Goal: Task Accomplishment & Management: Use online tool/utility

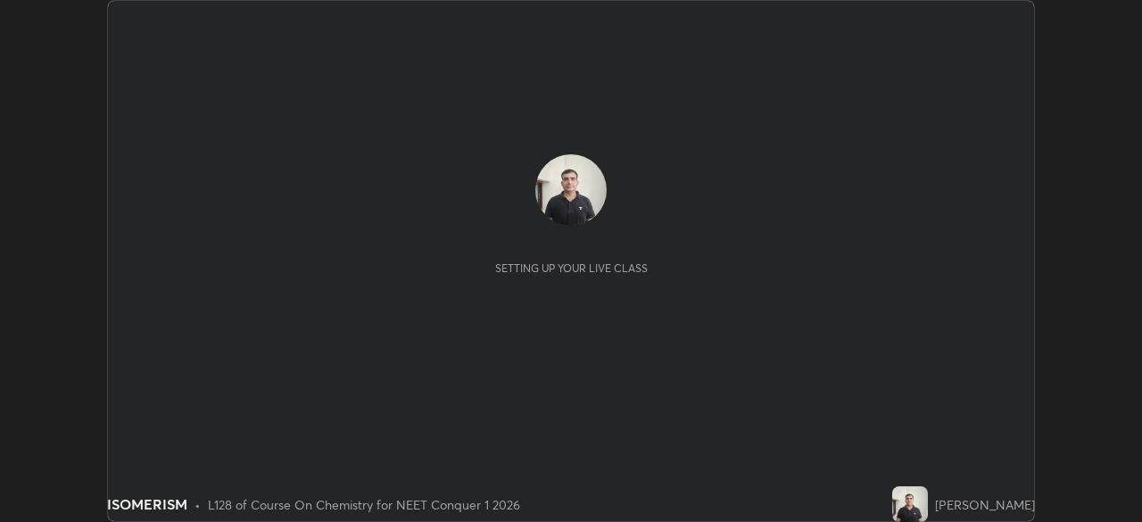
scroll to position [522, 1141]
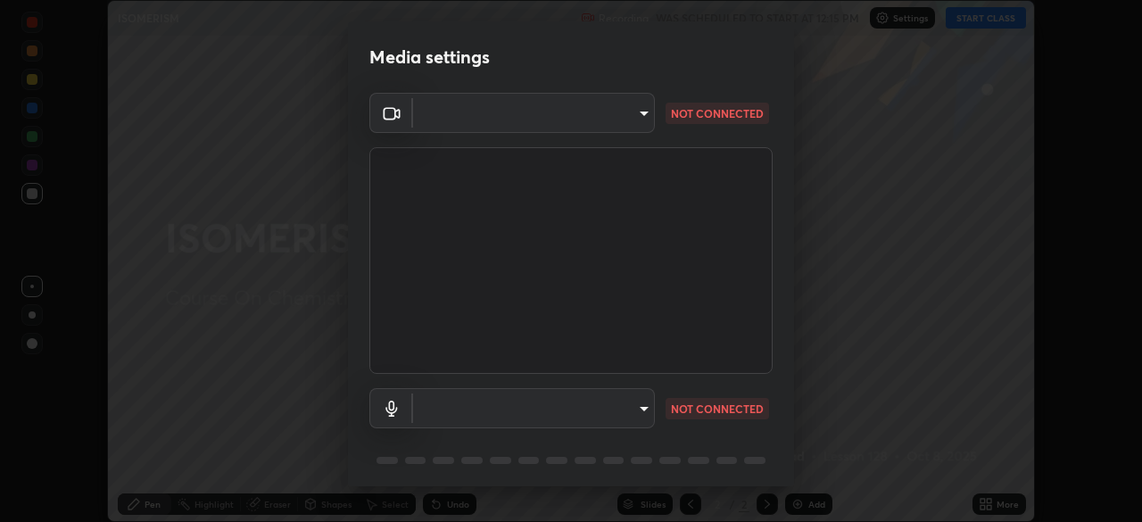
type input "94041621d18cc9dd34390ff77fa3d0b0b860356df96153333a0061212b2b3e48"
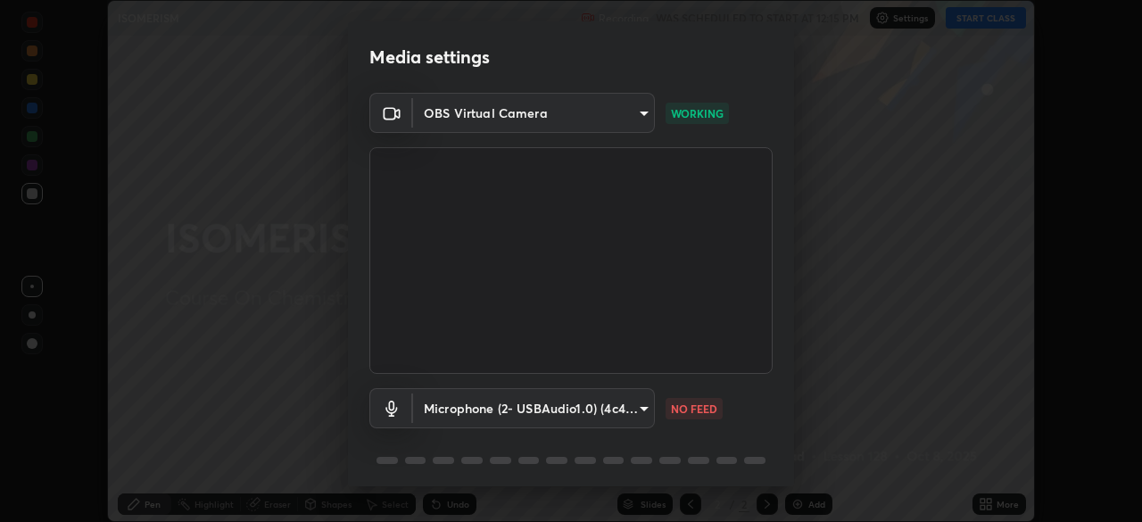
scroll to position [63, 0]
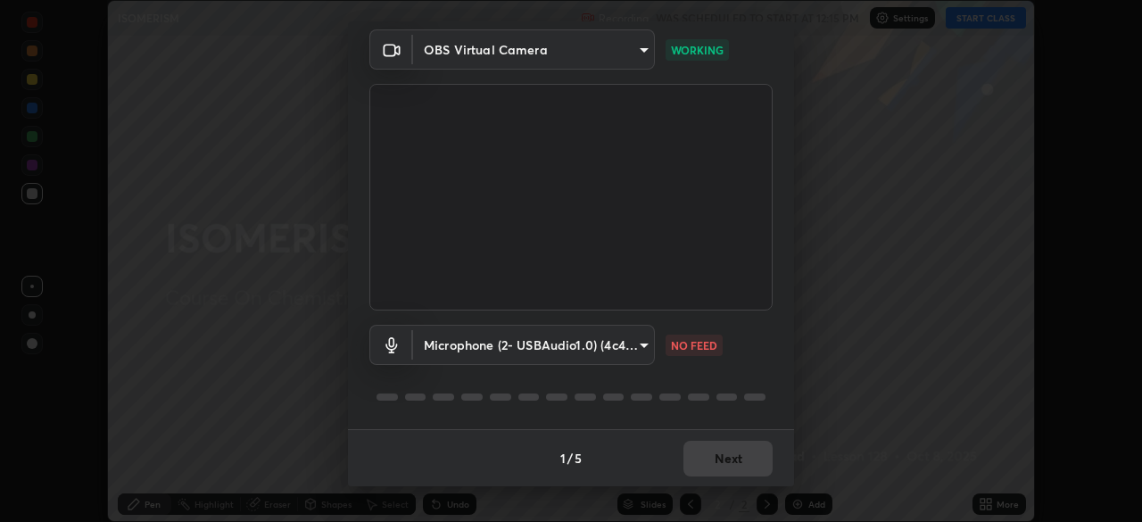
click at [641, 344] on body "Erase all ISOMERISM Recording WAS SCHEDULED TO START AT 12:15 PM Settings START…" at bounding box center [571, 261] width 1142 height 522
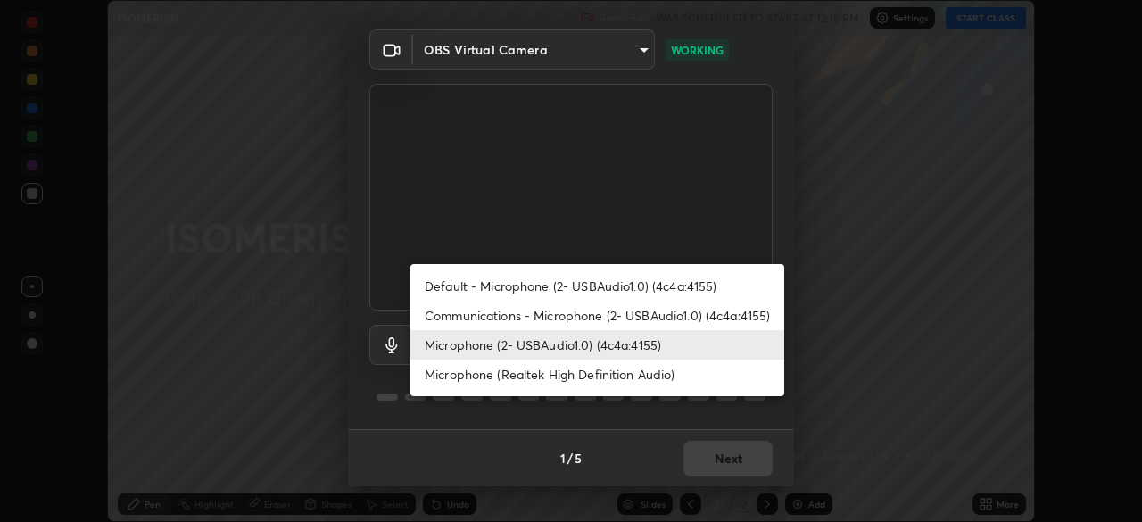
click at [692, 317] on li "Communications - Microphone (2- USBAudio1.0) (4c4a:4155)" at bounding box center [597, 315] width 374 height 29
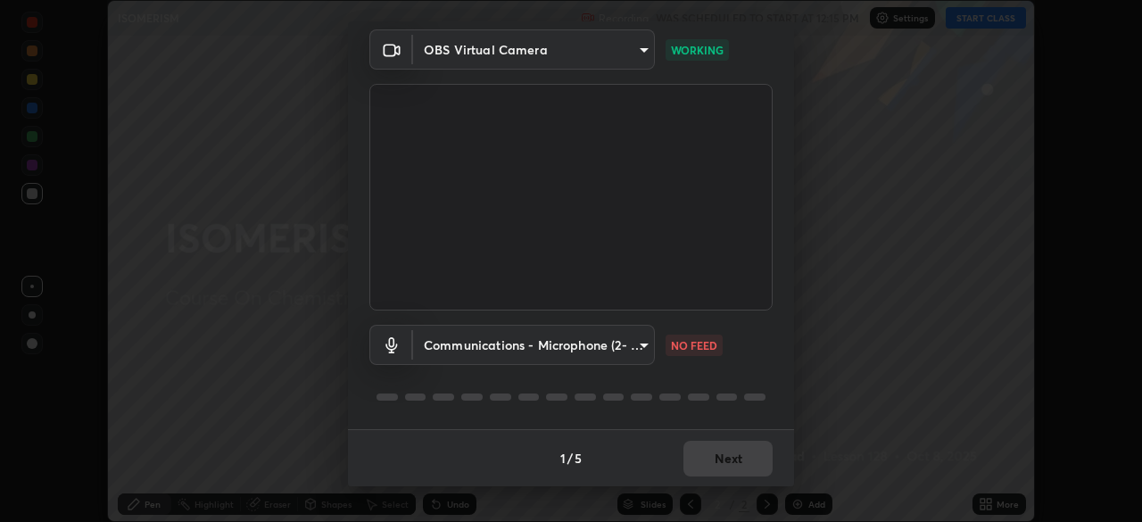
click at [641, 344] on body "Erase all ISOMERISM Recording WAS SCHEDULED TO START AT 12:15 PM Settings START…" at bounding box center [571, 261] width 1142 height 522
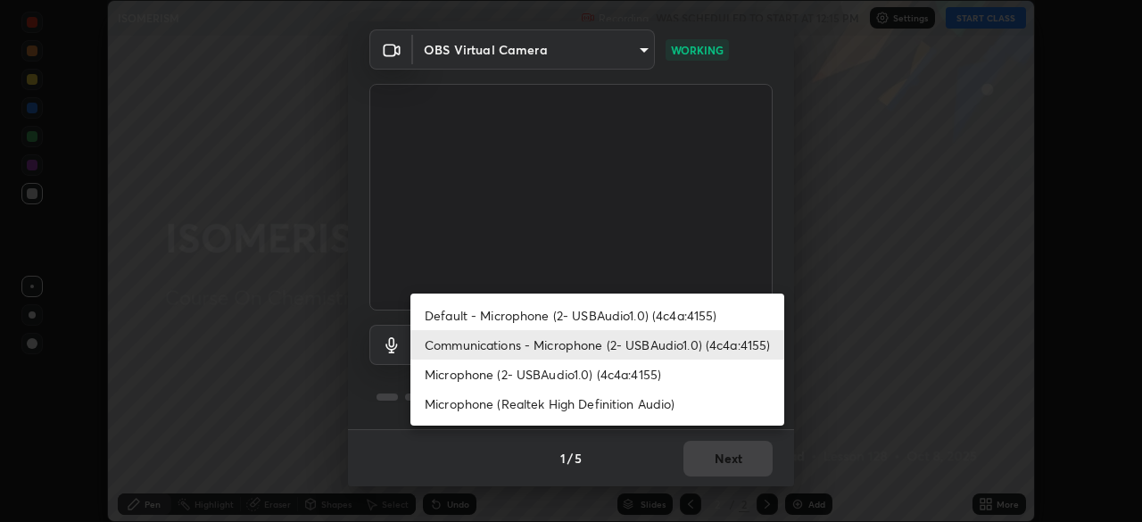
click at [644, 374] on li "Microphone (2- USBAudio1.0) (4c4a:4155)" at bounding box center [597, 374] width 374 height 29
type input "551e77b46e8c6428d4620f8e56ec6f62caea4f91a0689828d7180c21a468a13c"
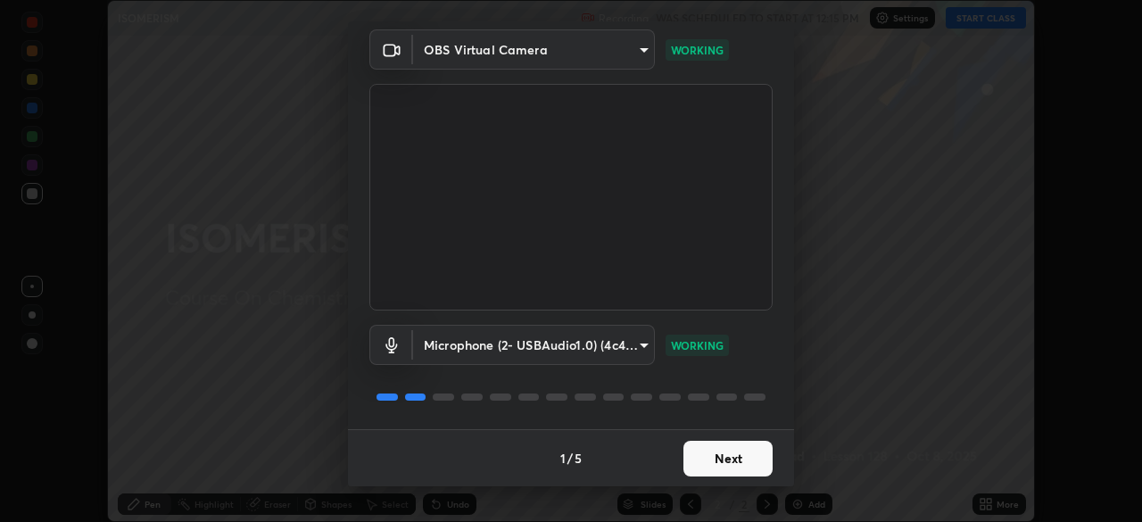
click at [739, 462] on button "Next" at bounding box center [728, 459] width 89 height 36
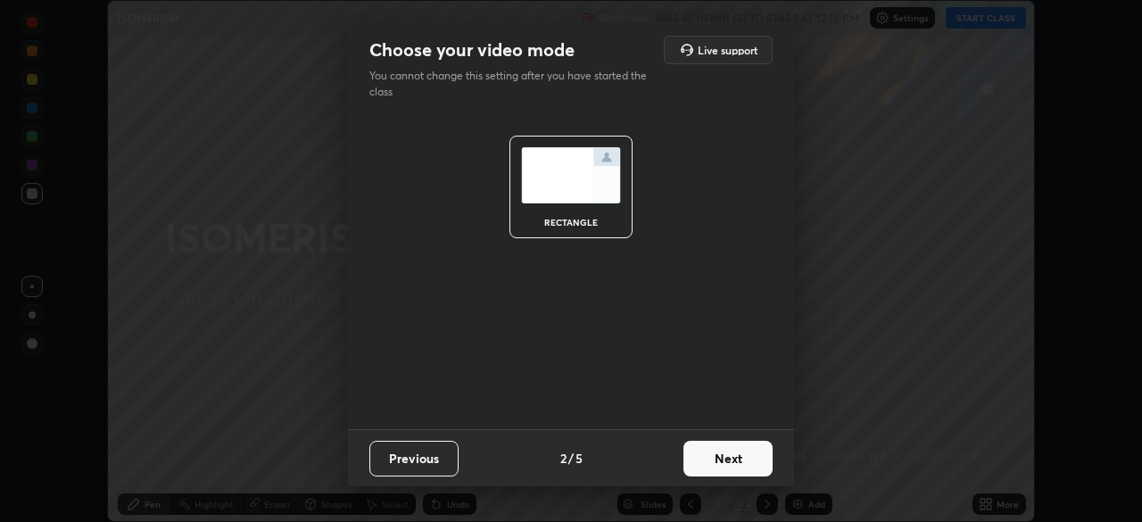
scroll to position [0, 0]
click at [739, 460] on button "Next" at bounding box center [728, 459] width 89 height 36
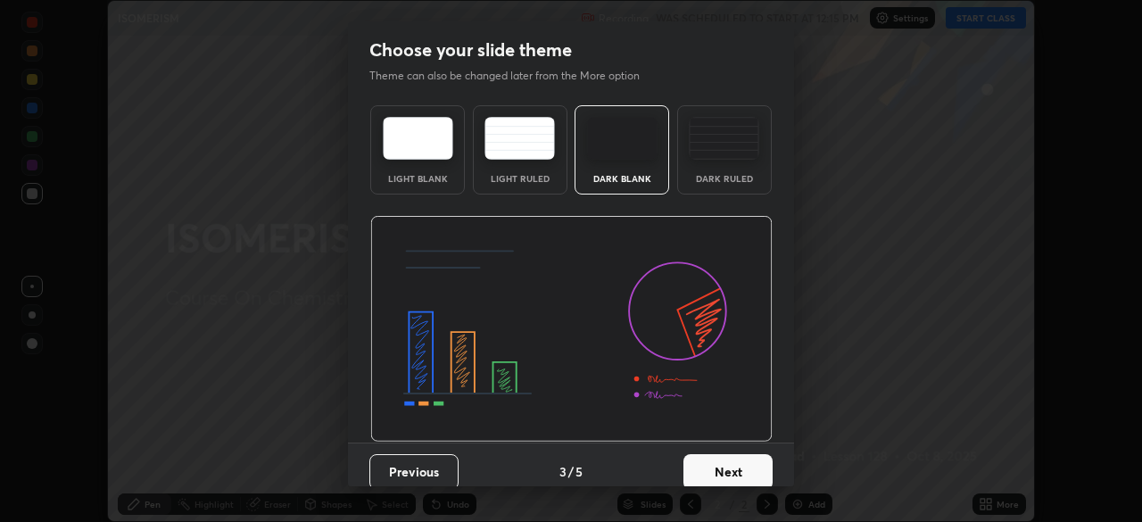
click at [744, 461] on button "Next" at bounding box center [728, 472] width 89 height 36
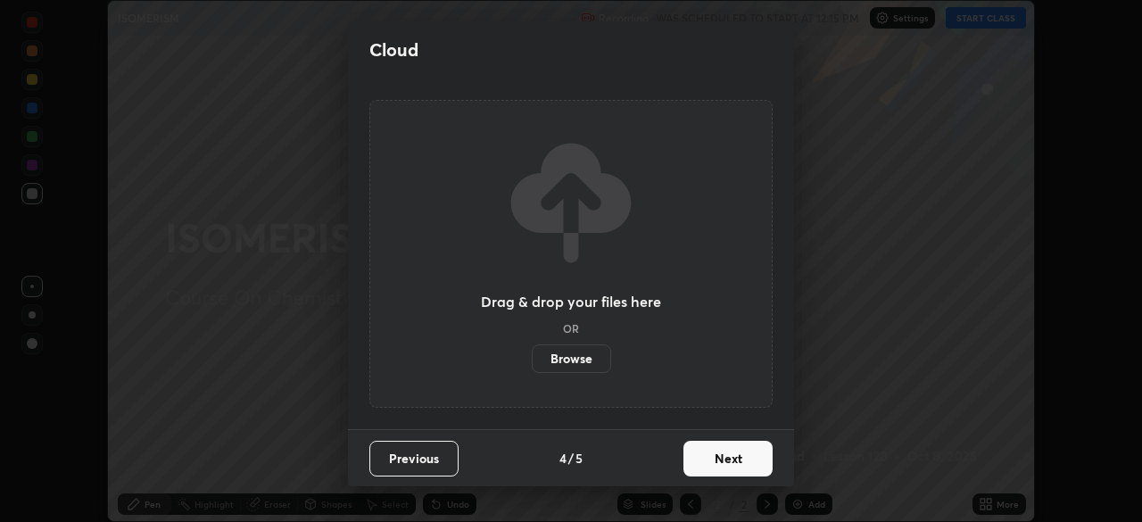
click at [745, 460] on button "Next" at bounding box center [728, 459] width 89 height 36
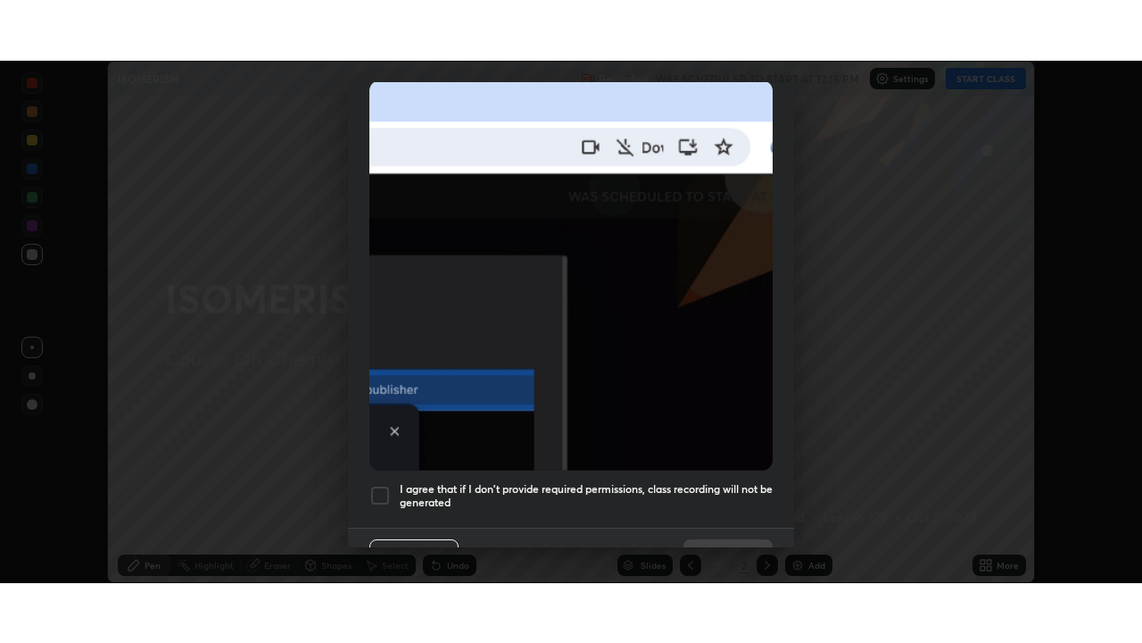
scroll to position [427, 0]
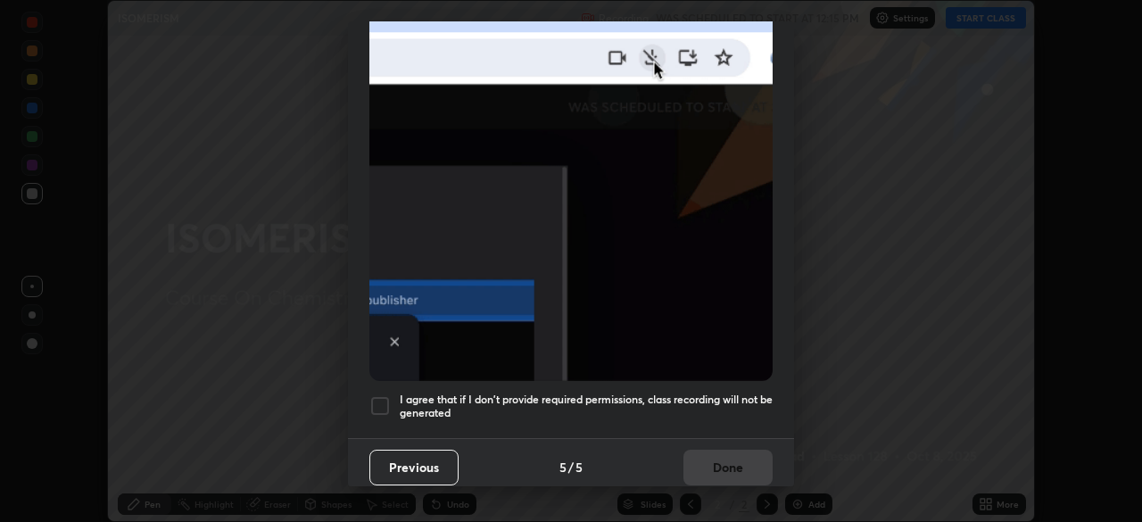
click at [386, 398] on div at bounding box center [379, 405] width 21 height 21
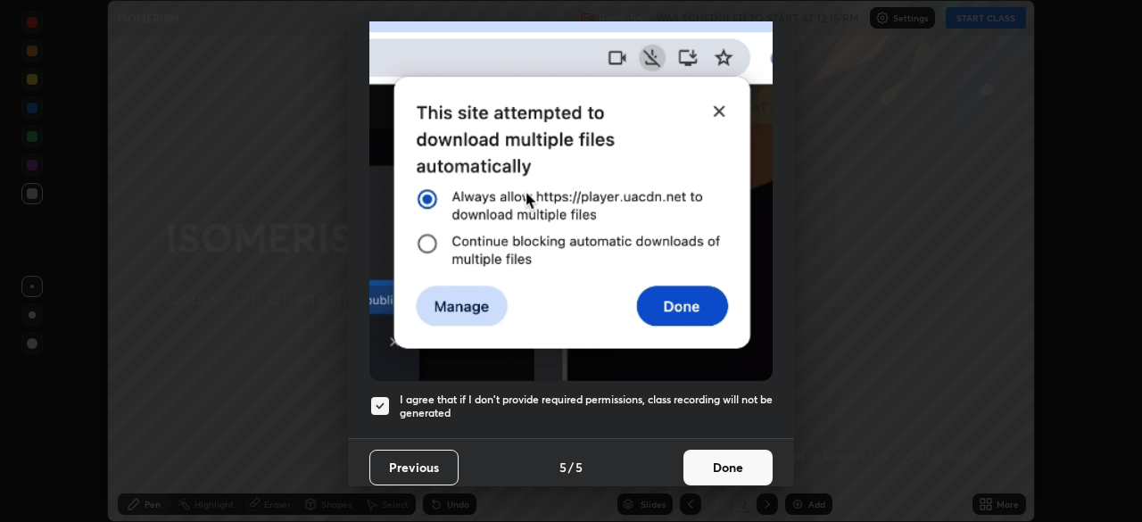
click at [718, 457] on button "Done" at bounding box center [728, 468] width 89 height 36
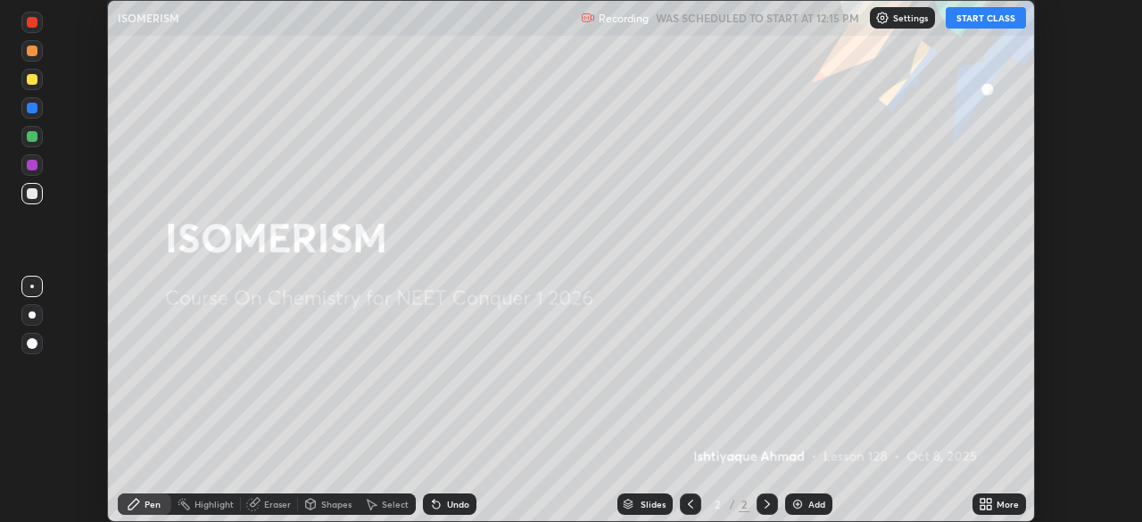
click at [802, 504] on img at bounding box center [798, 504] width 14 height 14
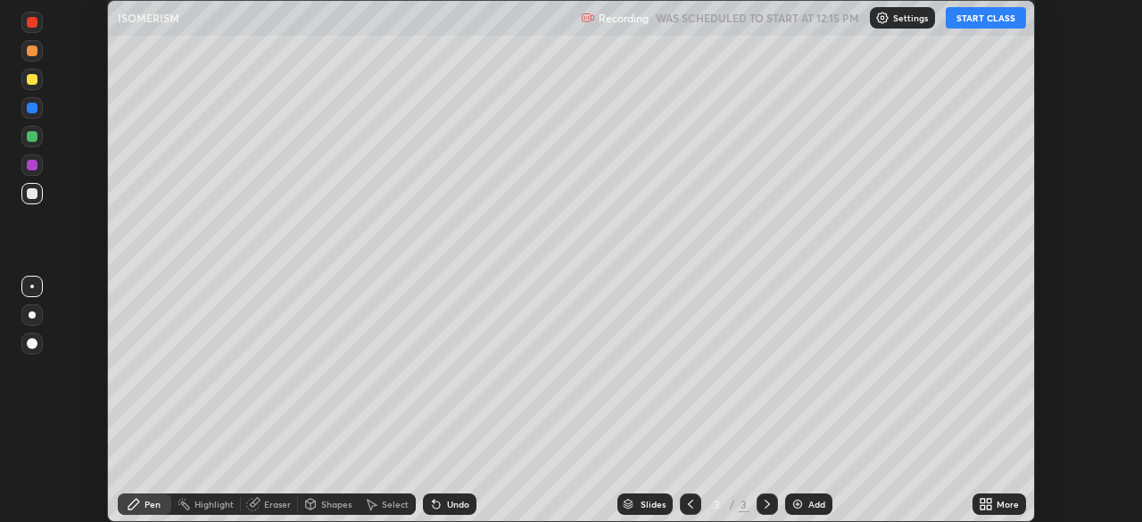
click at [982, 501] on icon at bounding box center [983, 501] width 4 height 4
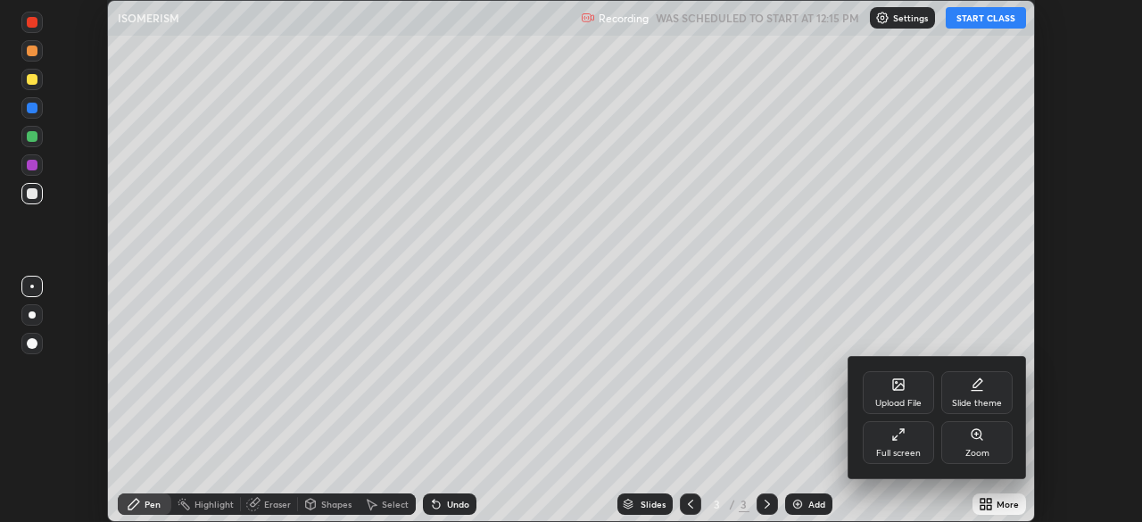
click at [999, 20] on div at bounding box center [571, 261] width 1142 height 522
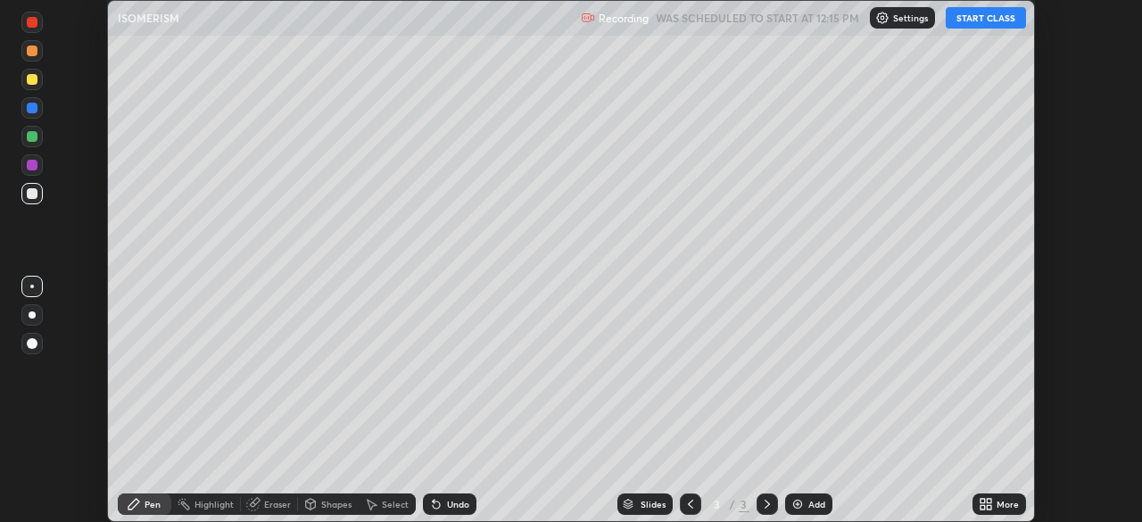
click at [1003, 27] on button "START CLASS" at bounding box center [986, 17] width 80 height 21
click at [988, 501] on icon at bounding box center [989, 501] width 4 height 4
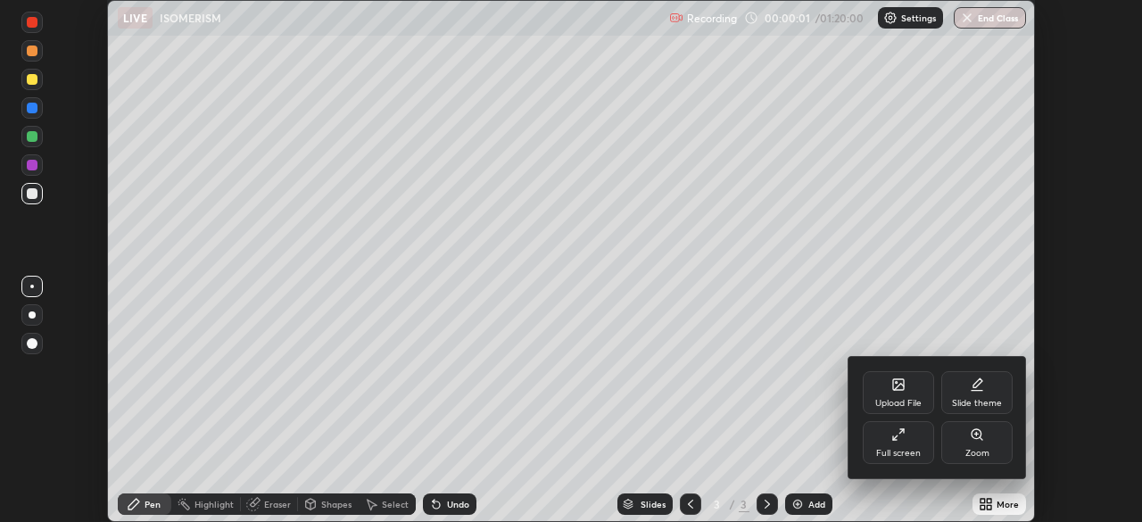
click at [912, 450] on div "Full screen" at bounding box center [898, 453] width 45 height 9
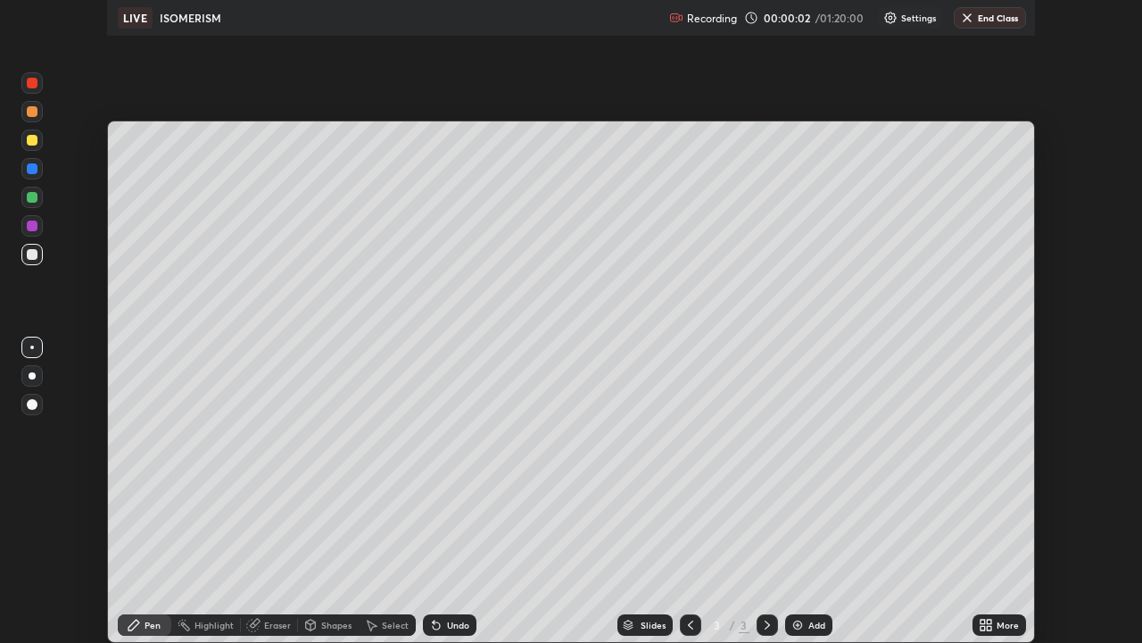
scroll to position [643, 1142]
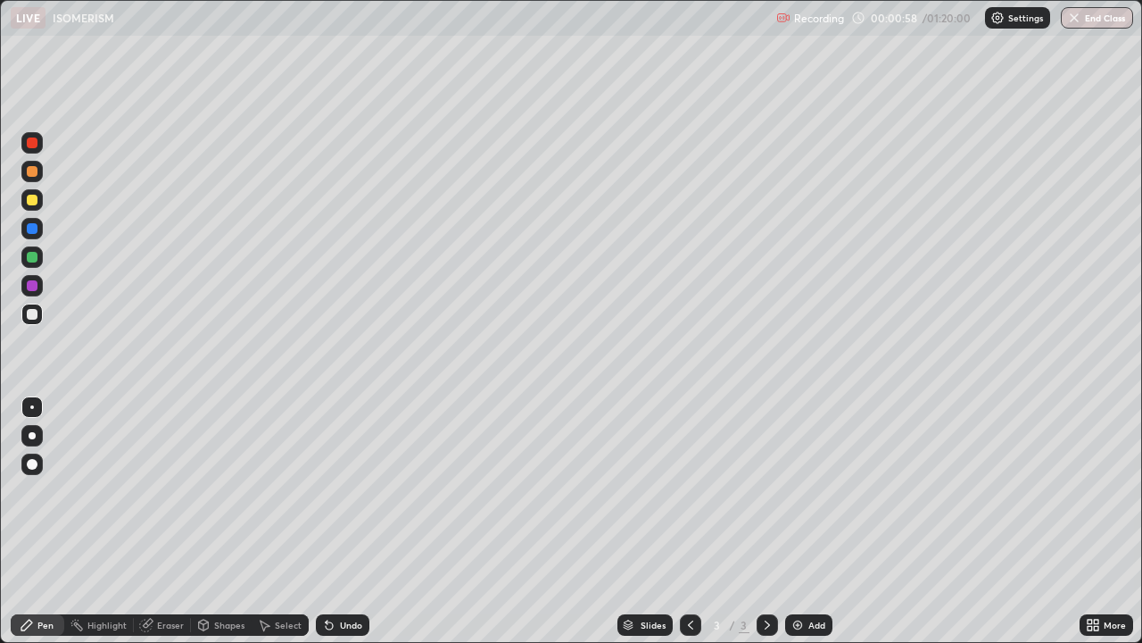
click at [46, 85] on div "Erase all" at bounding box center [32, 321] width 43 height 571
click at [34, 203] on div at bounding box center [32, 200] width 11 height 11
click at [34, 315] on div at bounding box center [32, 314] width 11 height 11
click at [34, 319] on div at bounding box center [32, 314] width 11 height 11
click at [33, 201] on div at bounding box center [32, 200] width 11 height 11
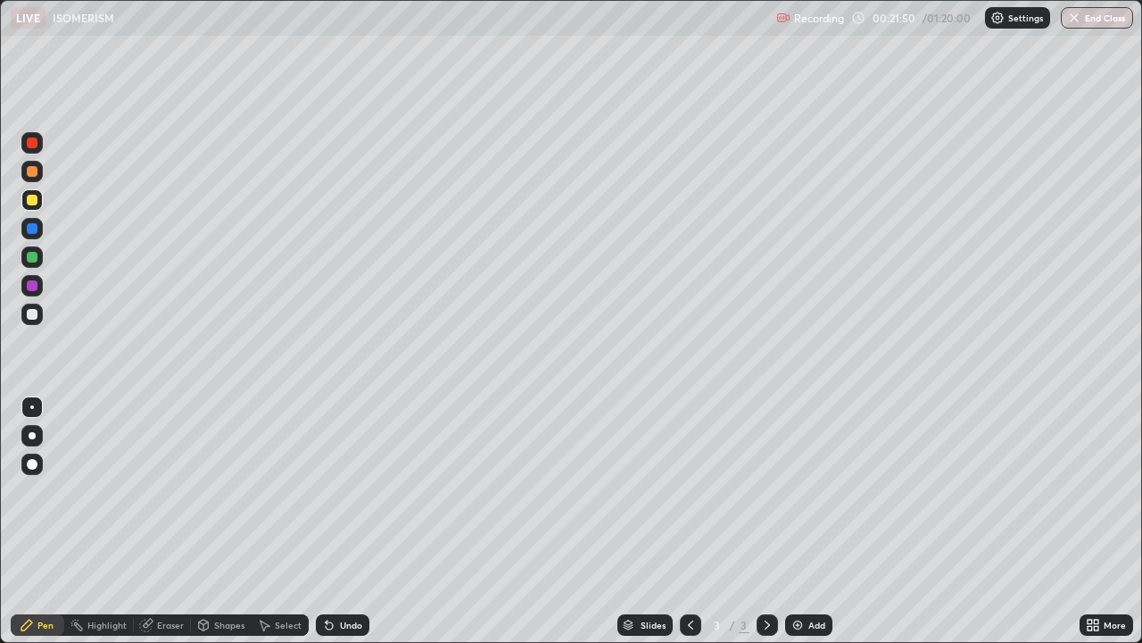
click at [34, 313] on div at bounding box center [32, 314] width 11 height 11
click at [31, 202] on div at bounding box center [32, 200] width 11 height 11
click at [37, 314] on div at bounding box center [32, 314] width 11 height 11
click at [157, 521] on div "Eraser" at bounding box center [170, 624] width 27 height 9
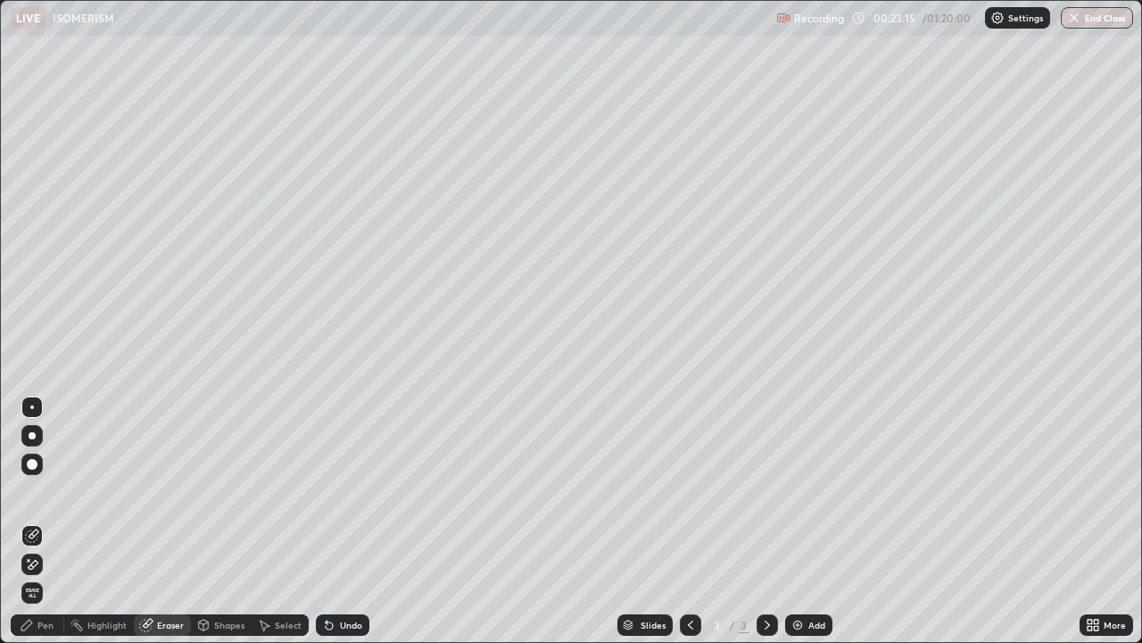
click at [29, 521] on icon at bounding box center [32, 535] width 14 height 14
click at [37, 521] on div "Pen" at bounding box center [45, 624] width 16 height 9
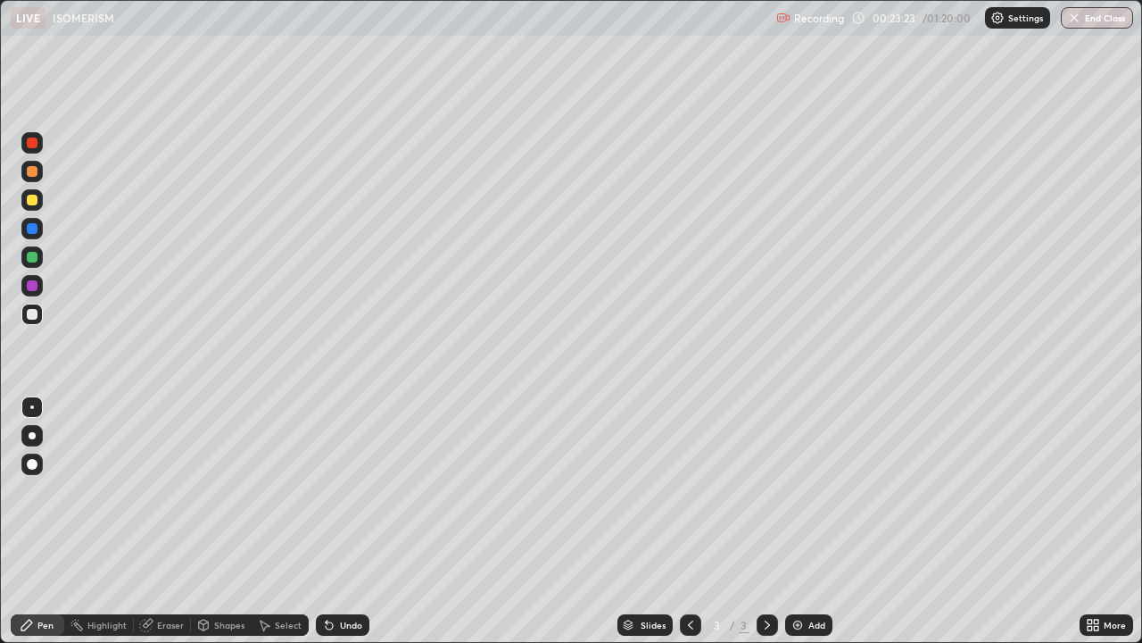
click at [34, 198] on div at bounding box center [32, 200] width 11 height 11
click at [157, 521] on div "Eraser" at bounding box center [170, 624] width 27 height 9
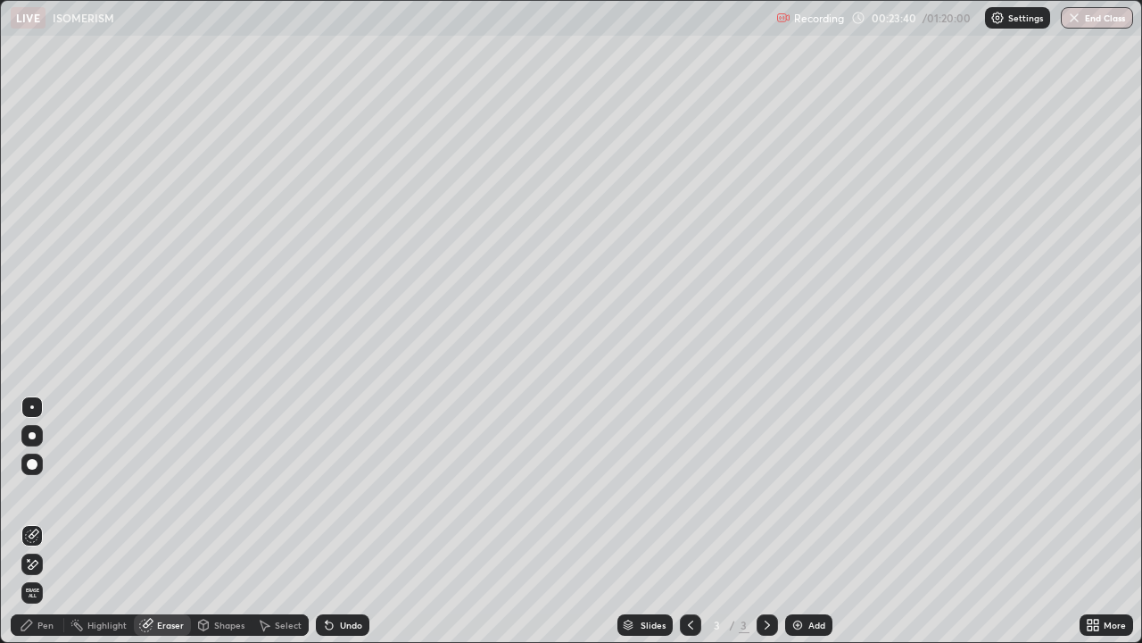
click at [53, 521] on div "Pen" at bounding box center [45, 624] width 16 height 9
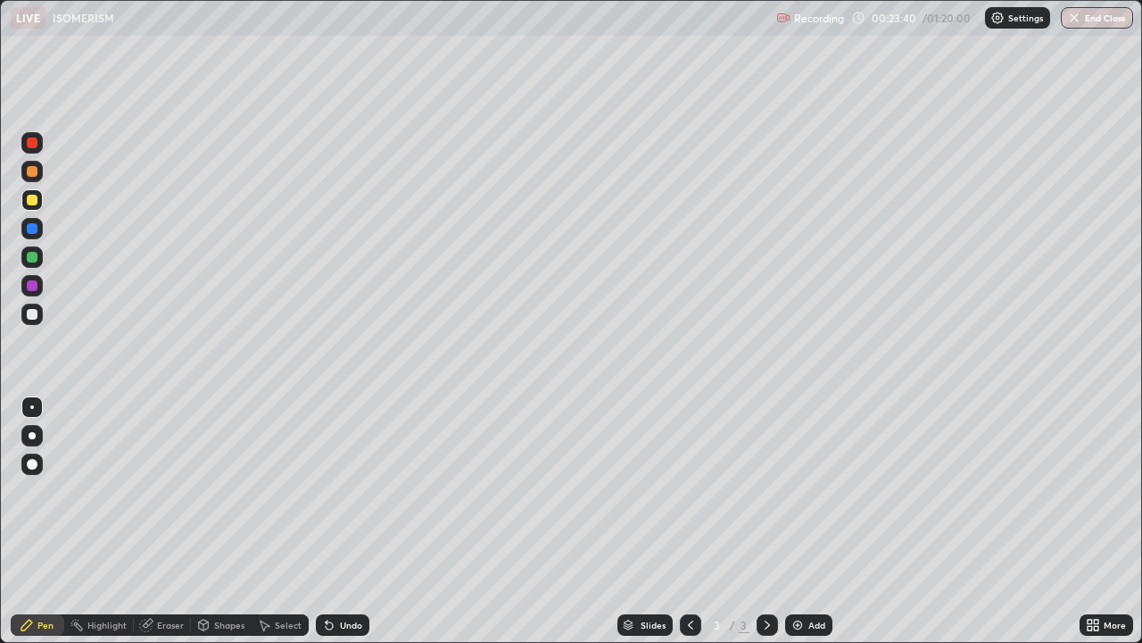
click at [35, 316] on div at bounding box center [32, 314] width 11 height 11
click at [30, 197] on div at bounding box center [32, 200] width 11 height 11
click at [33, 313] on div at bounding box center [32, 314] width 11 height 11
click at [36, 315] on div at bounding box center [32, 314] width 11 height 11
click at [35, 313] on div at bounding box center [32, 314] width 11 height 11
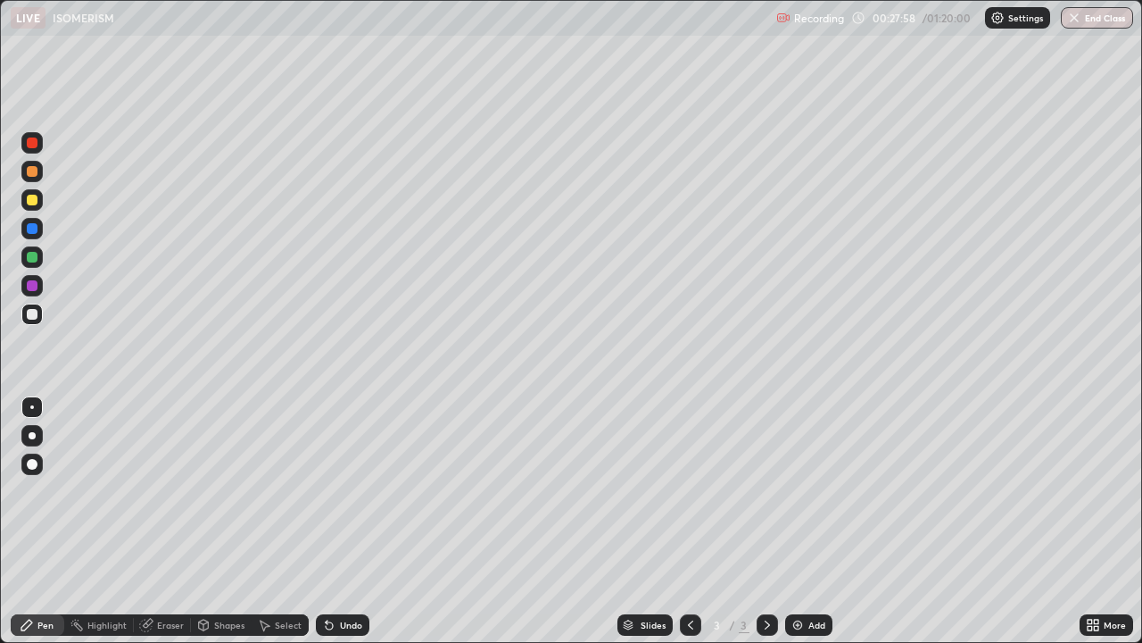
click at [31, 199] on div at bounding box center [32, 200] width 11 height 11
click at [30, 232] on div at bounding box center [32, 228] width 11 height 11
click at [31, 229] on div at bounding box center [32, 228] width 11 height 11
click at [170, 521] on div "Eraser" at bounding box center [162, 624] width 57 height 21
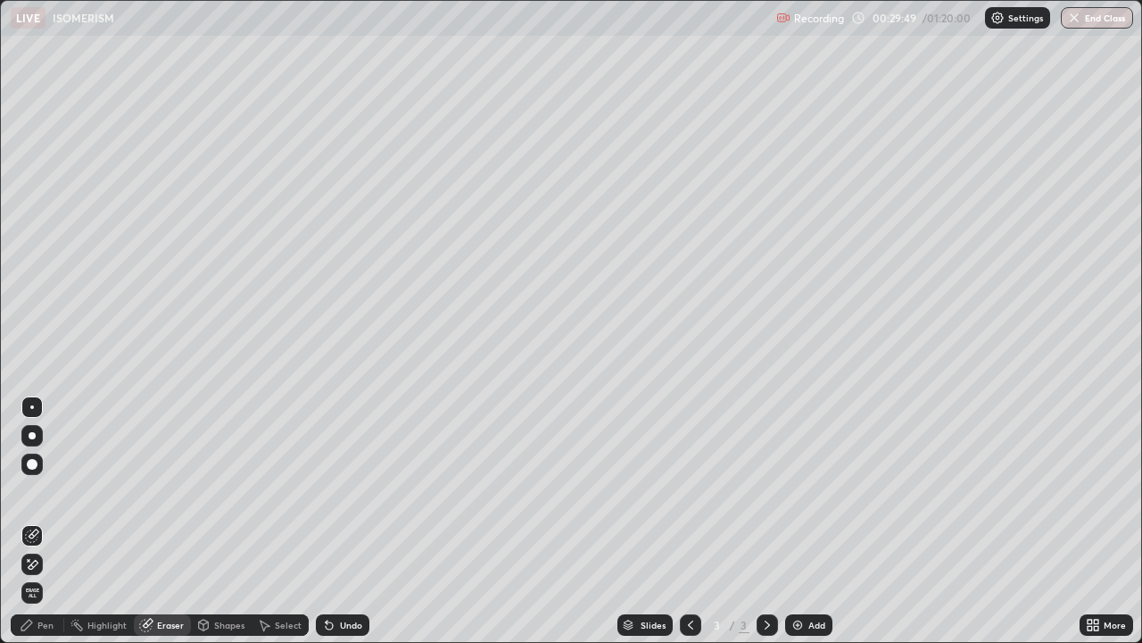
click at [31, 521] on icon at bounding box center [34, 533] width 10 height 9
click at [52, 521] on div "Pen" at bounding box center [45, 624] width 16 height 9
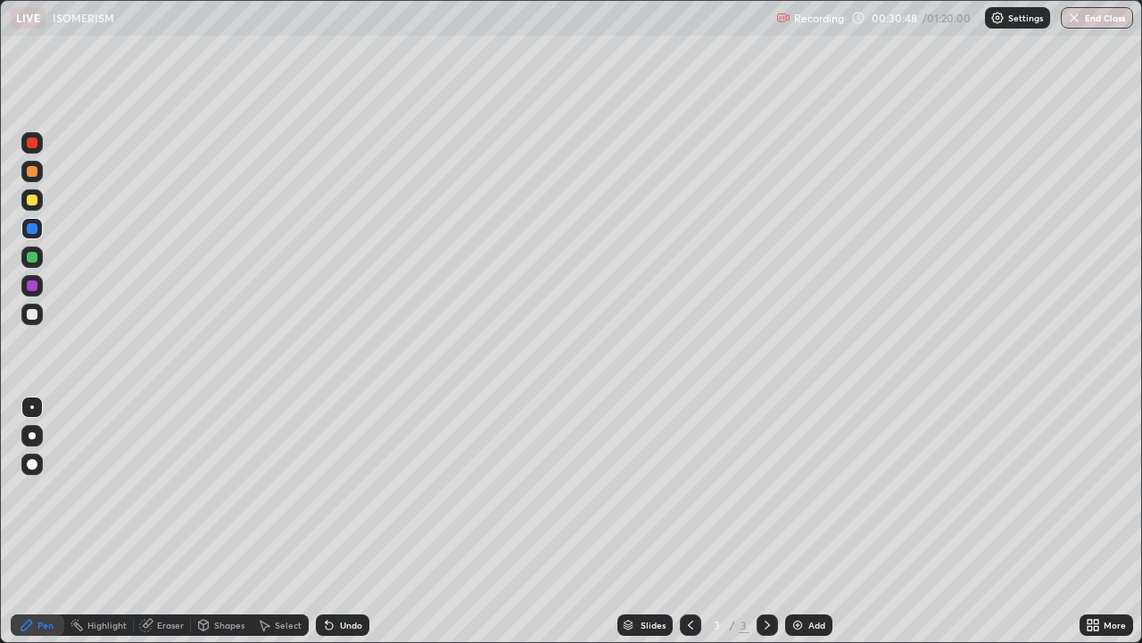
click at [35, 316] on div at bounding box center [32, 314] width 11 height 11
click at [180, 521] on div "Eraser" at bounding box center [170, 624] width 27 height 9
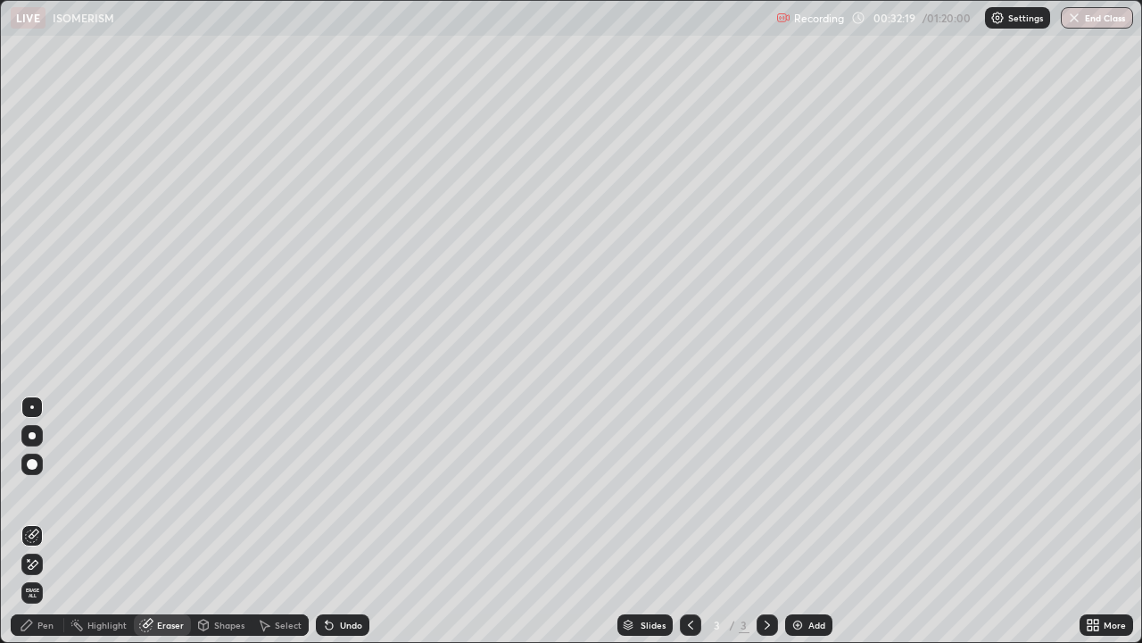
click at [35, 521] on icon at bounding box center [32, 535] width 14 height 14
click at [47, 521] on div "Pen" at bounding box center [45, 624] width 16 height 9
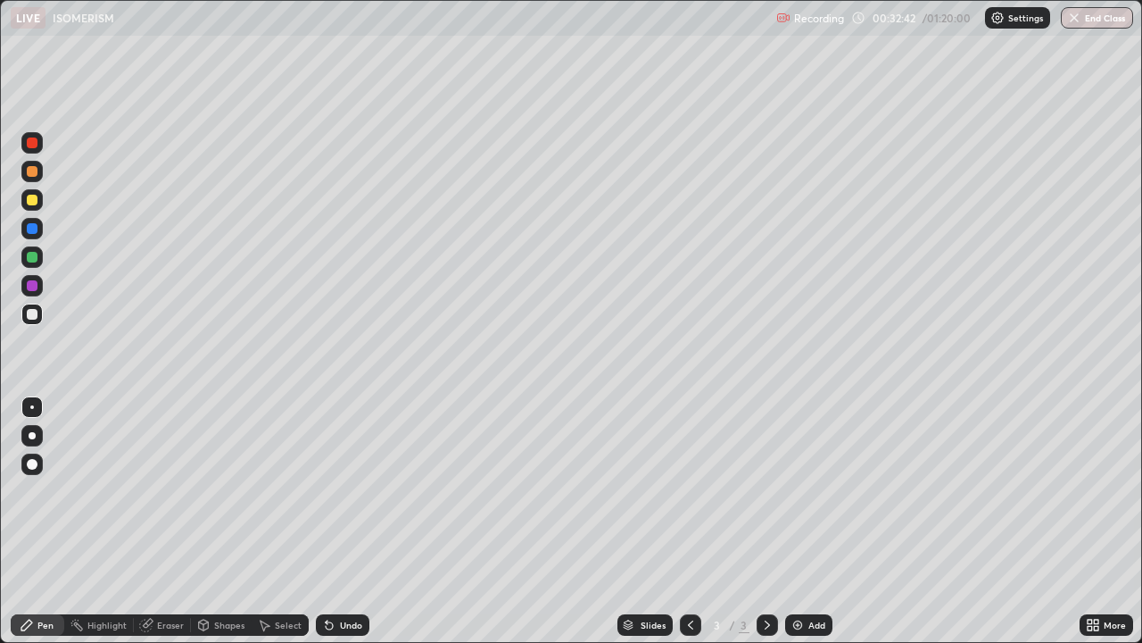
click at [167, 521] on div "Eraser" at bounding box center [170, 624] width 27 height 9
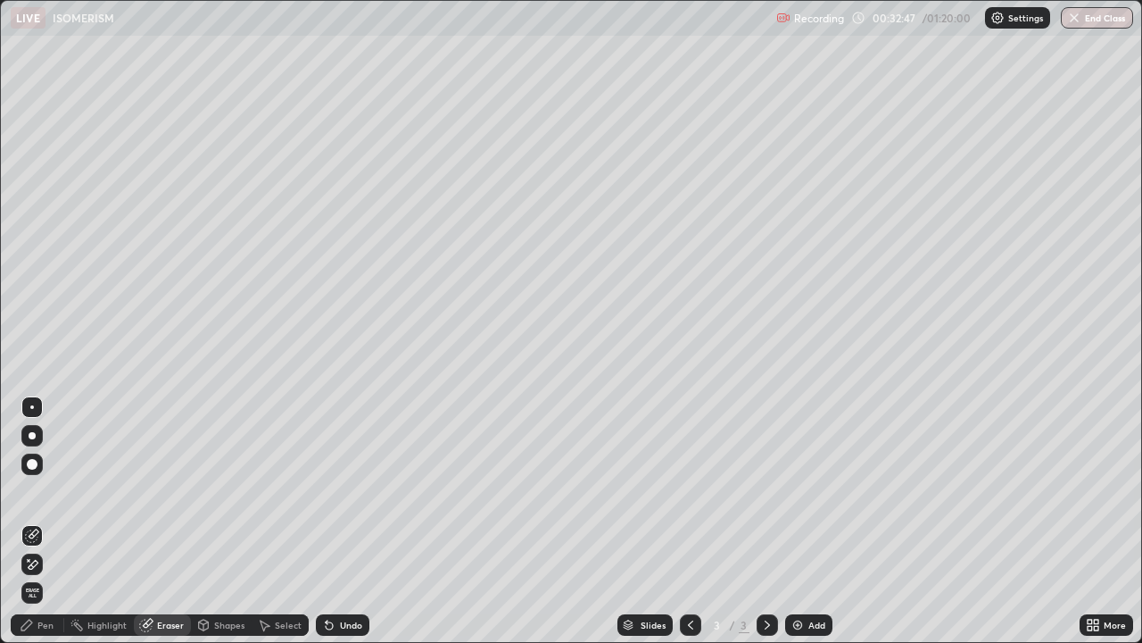
click at [54, 521] on div "Pen" at bounding box center [38, 624] width 54 height 21
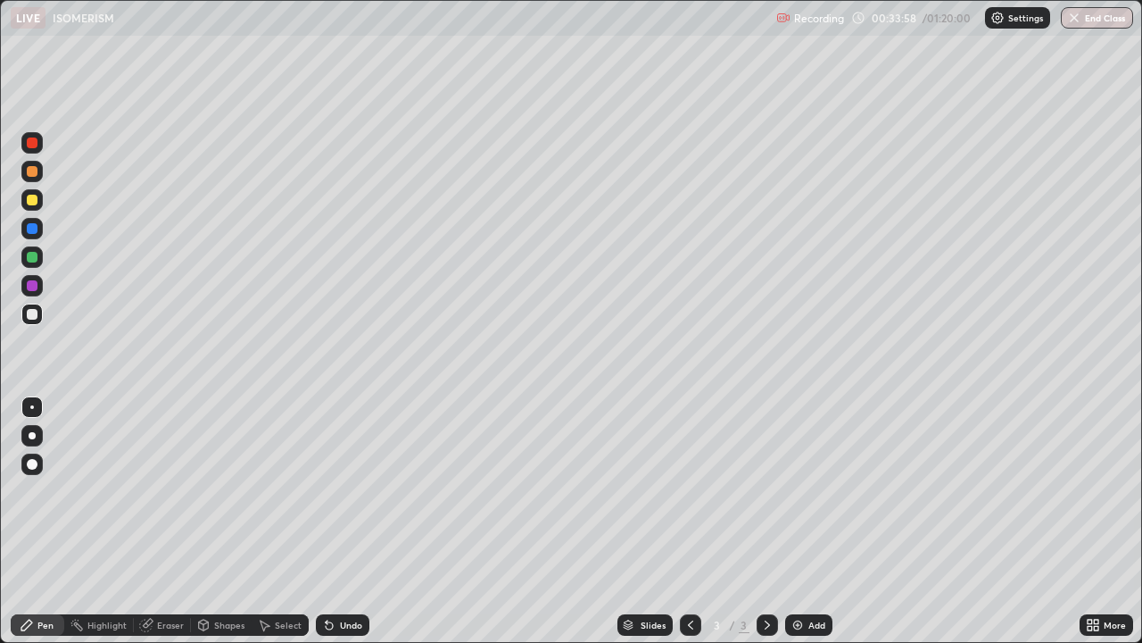
click at [174, 521] on div "Eraser" at bounding box center [170, 624] width 27 height 9
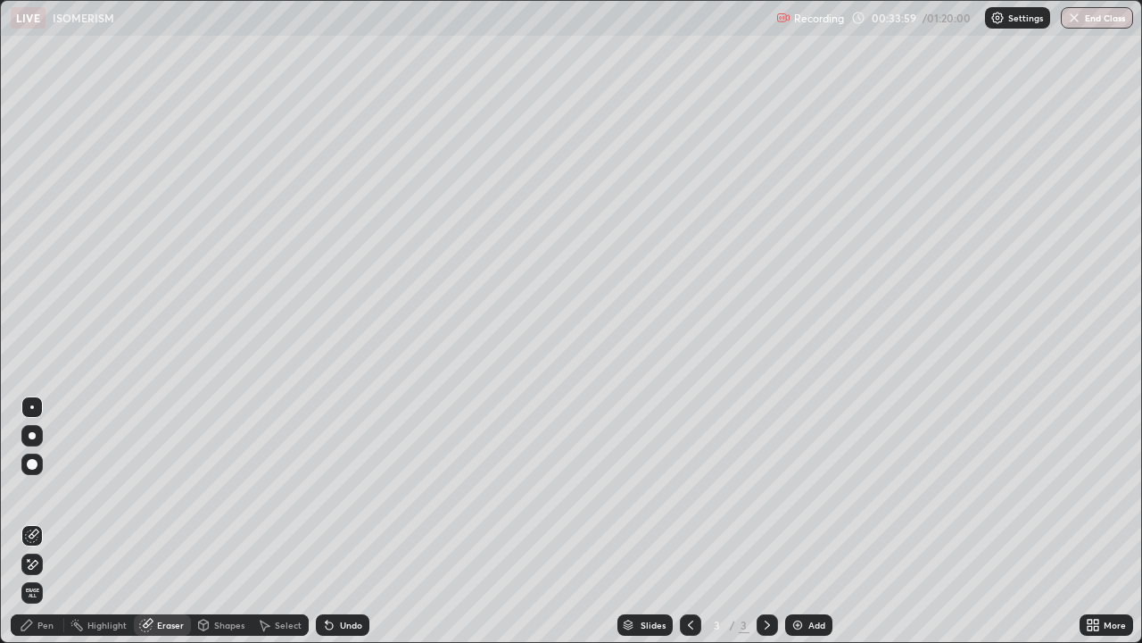
click at [30, 521] on icon at bounding box center [34, 533] width 10 height 9
click at [58, 521] on div "Pen" at bounding box center [38, 624] width 54 height 21
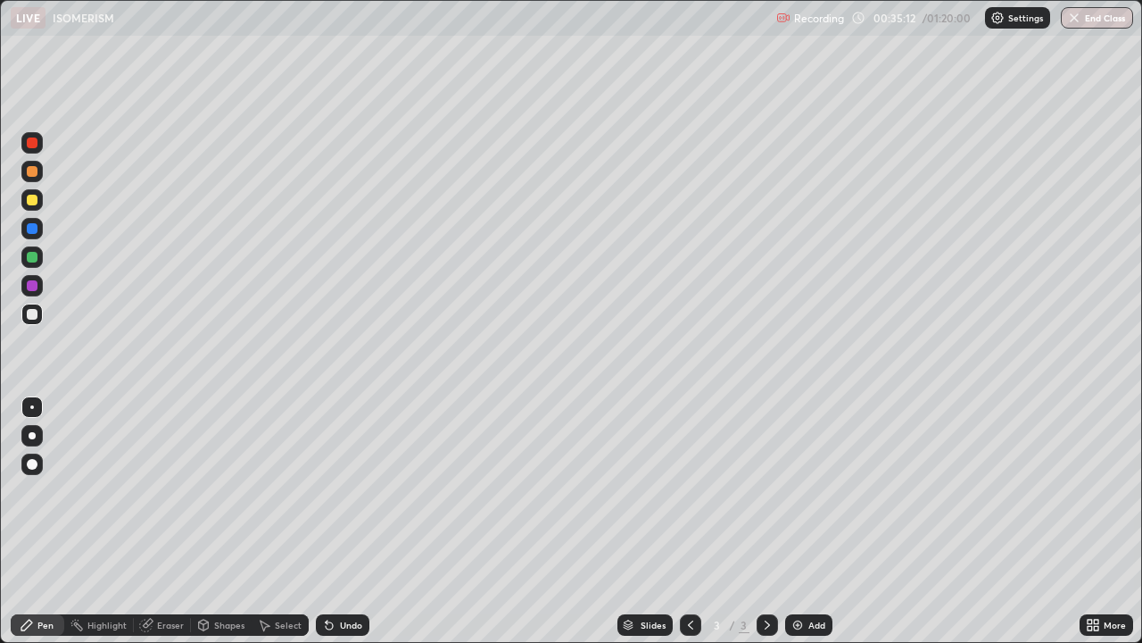
click at [27, 201] on div at bounding box center [32, 200] width 11 height 11
click at [27, 313] on div at bounding box center [32, 314] width 11 height 11
click at [50, 521] on div "Pen" at bounding box center [45, 624] width 16 height 9
click at [52, 521] on div "Pen" at bounding box center [38, 624] width 54 height 21
click at [32, 201] on div at bounding box center [32, 200] width 11 height 11
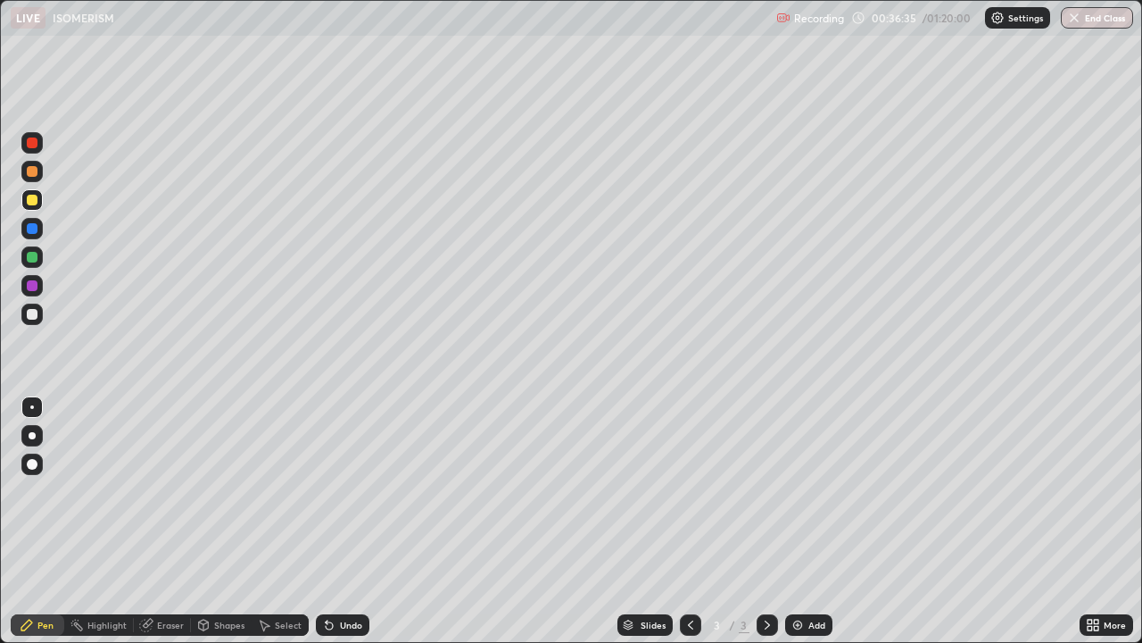
click at [41, 313] on div at bounding box center [31, 313] width 21 height 21
click at [804, 521] on div "Add" at bounding box center [808, 624] width 47 height 21
click at [31, 201] on div at bounding box center [32, 200] width 11 height 11
click at [34, 314] on div at bounding box center [32, 314] width 11 height 11
click at [33, 201] on div at bounding box center [32, 200] width 11 height 11
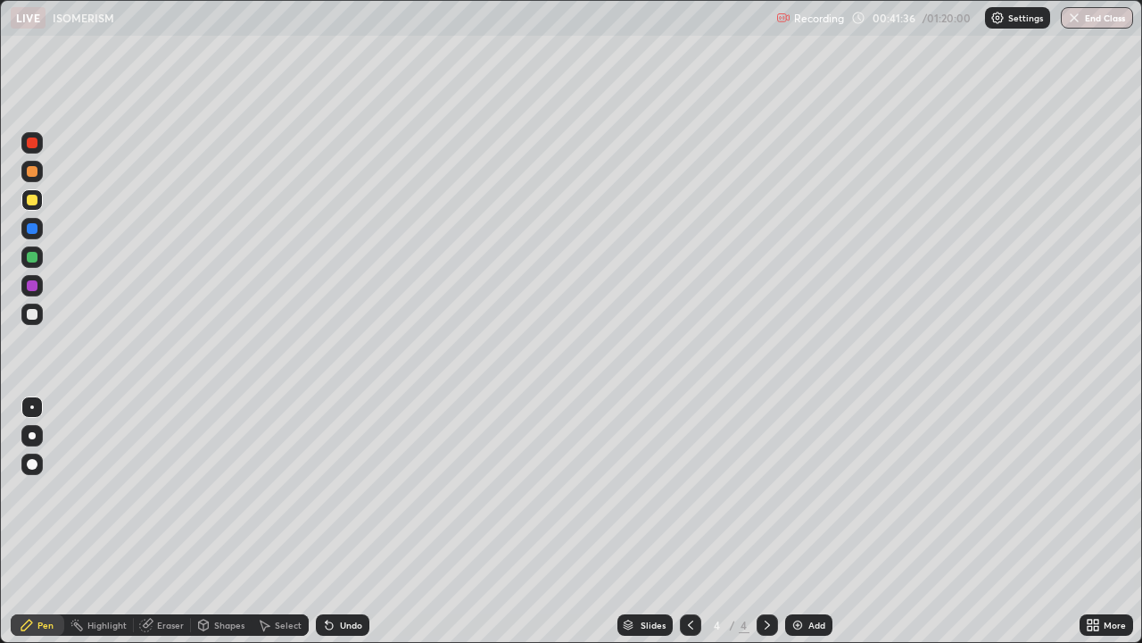
click at [33, 199] on div at bounding box center [32, 200] width 11 height 11
click at [32, 312] on div at bounding box center [32, 314] width 11 height 11
click at [163, 521] on div "Eraser" at bounding box center [170, 624] width 27 height 9
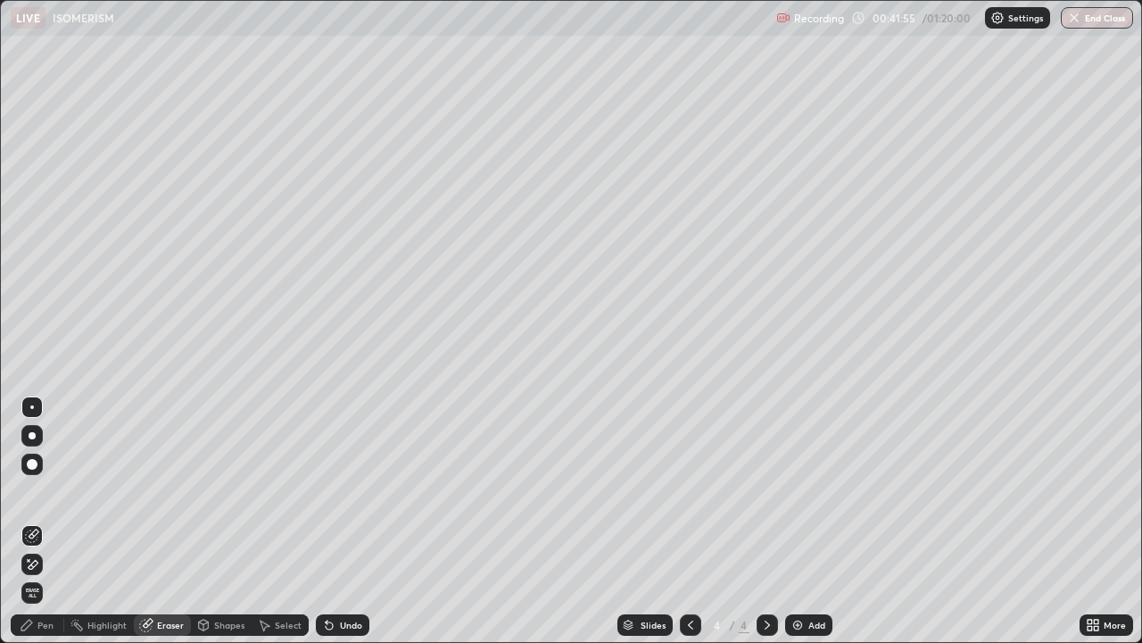
click at [31, 521] on icon at bounding box center [34, 533] width 10 height 9
click at [46, 521] on div "Pen" at bounding box center [45, 624] width 16 height 9
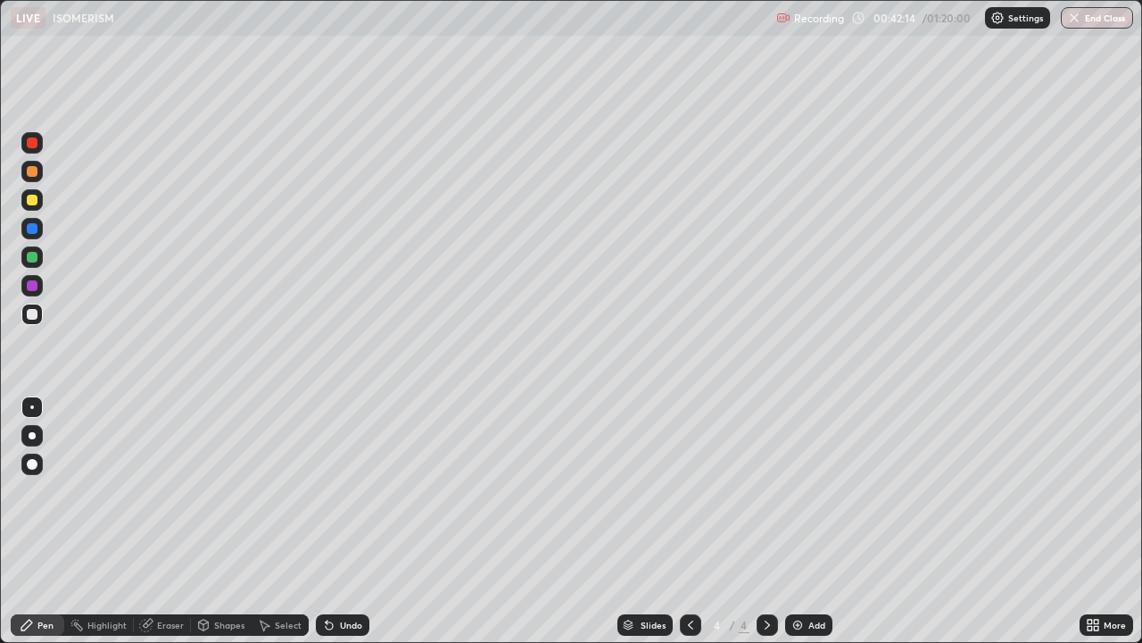
click at [35, 199] on div at bounding box center [32, 200] width 11 height 11
click at [153, 521] on div "Eraser" at bounding box center [162, 624] width 57 height 21
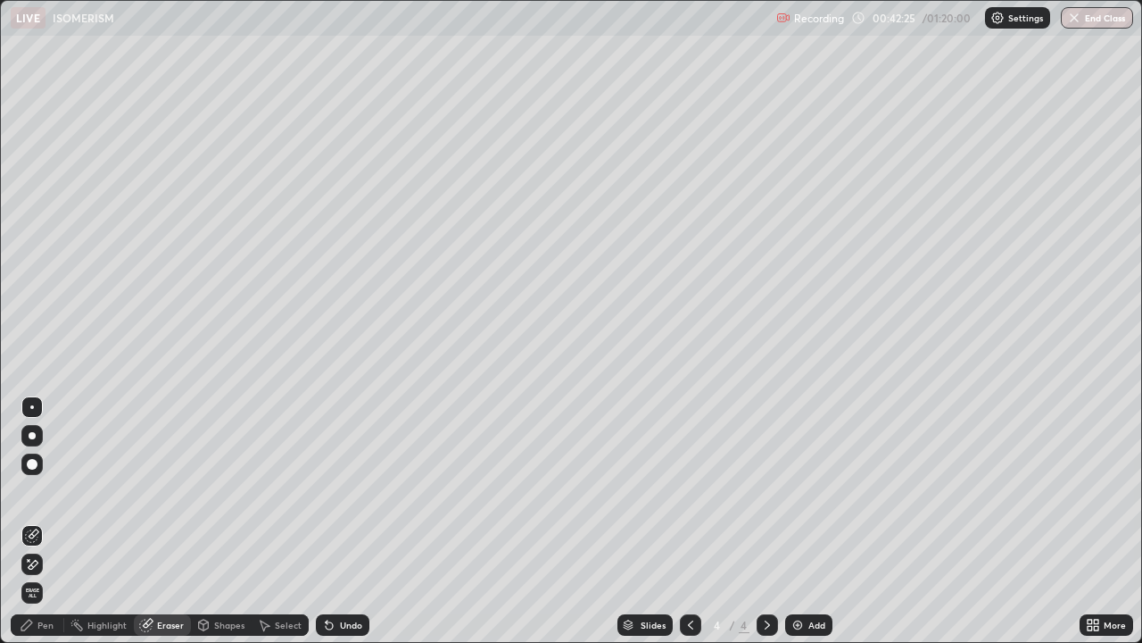
click at [48, 521] on div "Pen" at bounding box center [38, 624] width 54 height 21
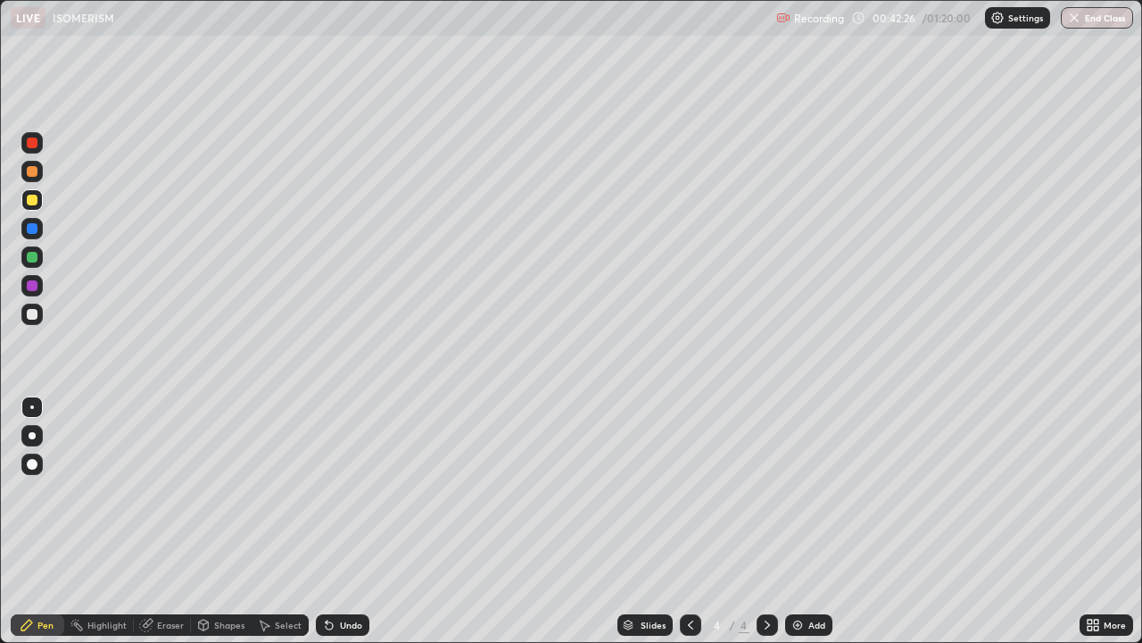
click at [30, 199] on div at bounding box center [32, 200] width 11 height 11
click at [32, 313] on div at bounding box center [32, 314] width 11 height 11
click at [30, 203] on div at bounding box center [32, 200] width 11 height 11
click at [35, 322] on div at bounding box center [31, 313] width 21 height 21
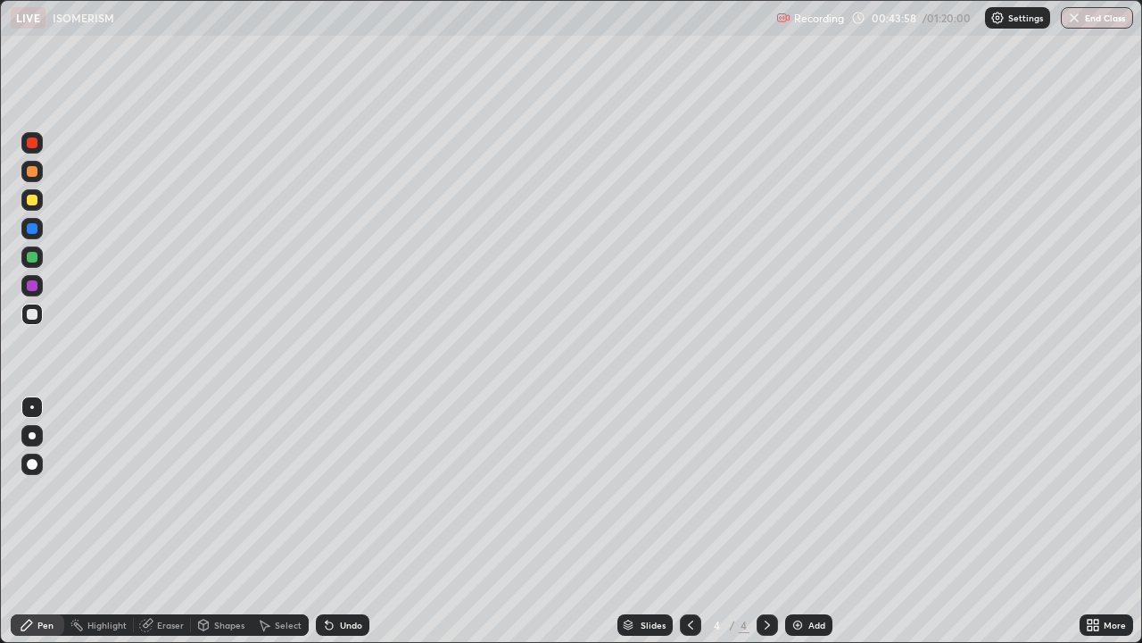
click at [32, 203] on div at bounding box center [32, 200] width 11 height 11
click at [54, 521] on div "Pen" at bounding box center [38, 624] width 54 height 21
click at [31, 310] on div at bounding box center [32, 314] width 11 height 11
click at [60, 521] on div "Pen" at bounding box center [38, 624] width 54 height 21
click at [177, 521] on div "Eraser" at bounding box center [170, 624] width 27 height 9
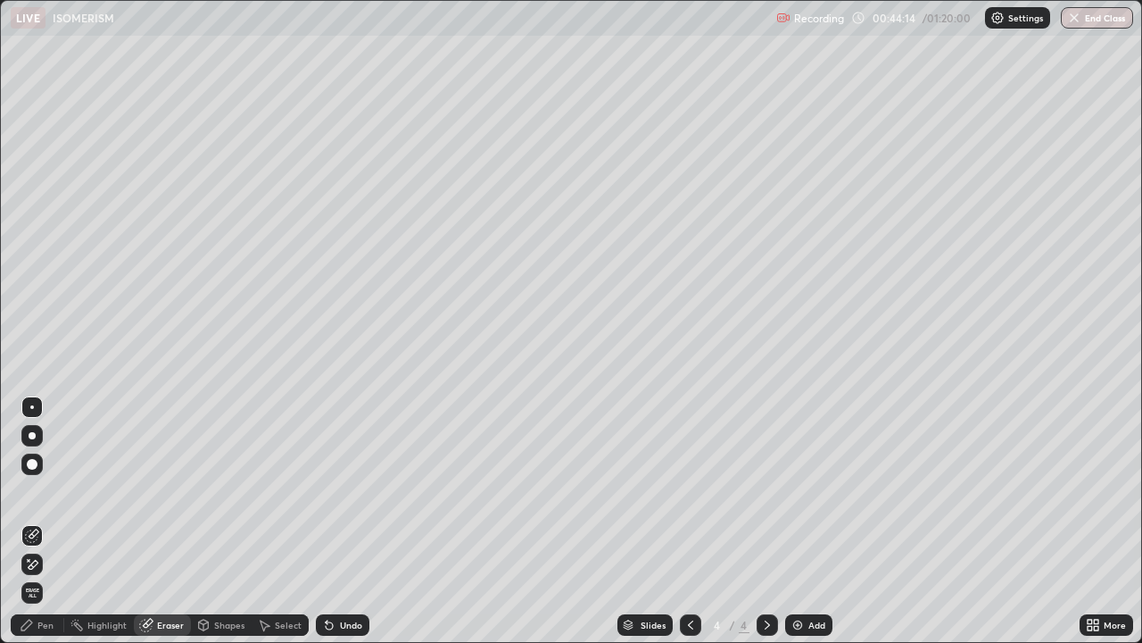
click at [54, 521] on div "Pen" at bounding box center [38, 624] width 54 height 21
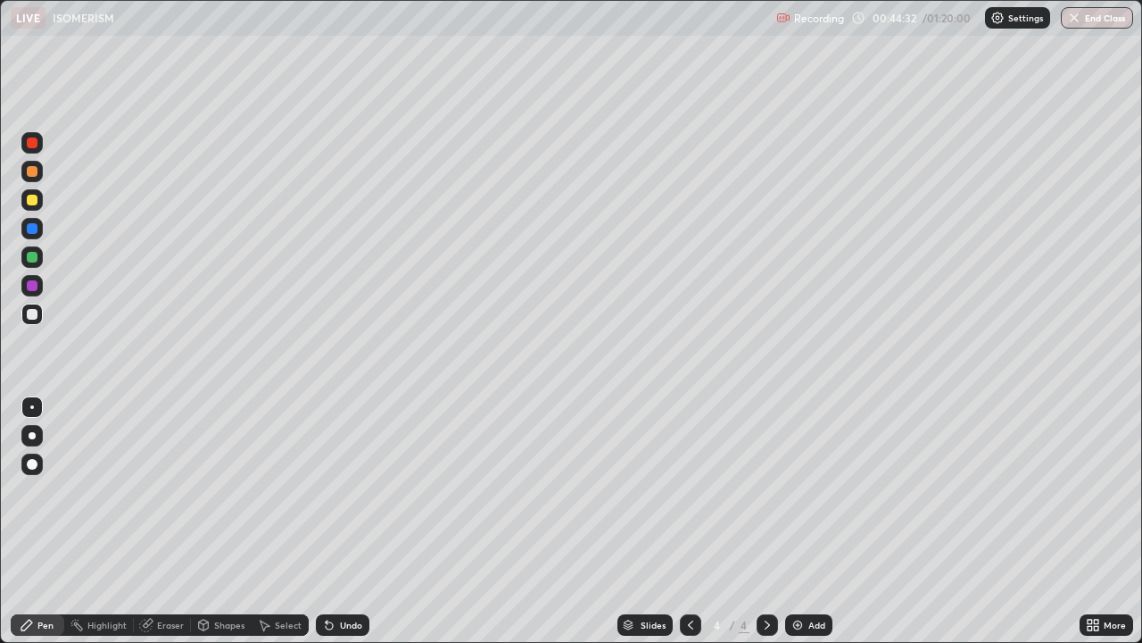
click at [50, 521] on div "Pen" at bounding box center [45, 624] width 16 height 9
click at [36, 203] on div at bounding box center [32, 200] width 11 height 11
click at [56, 521] on div "Pen" at bounding box center [38, 624] width 54 height 21
click at [34, 315] on div at bounding box center [32, 314] width 11 height 11
click at [29, 201] on div at bounding box center [32, 200] width 11 height 11
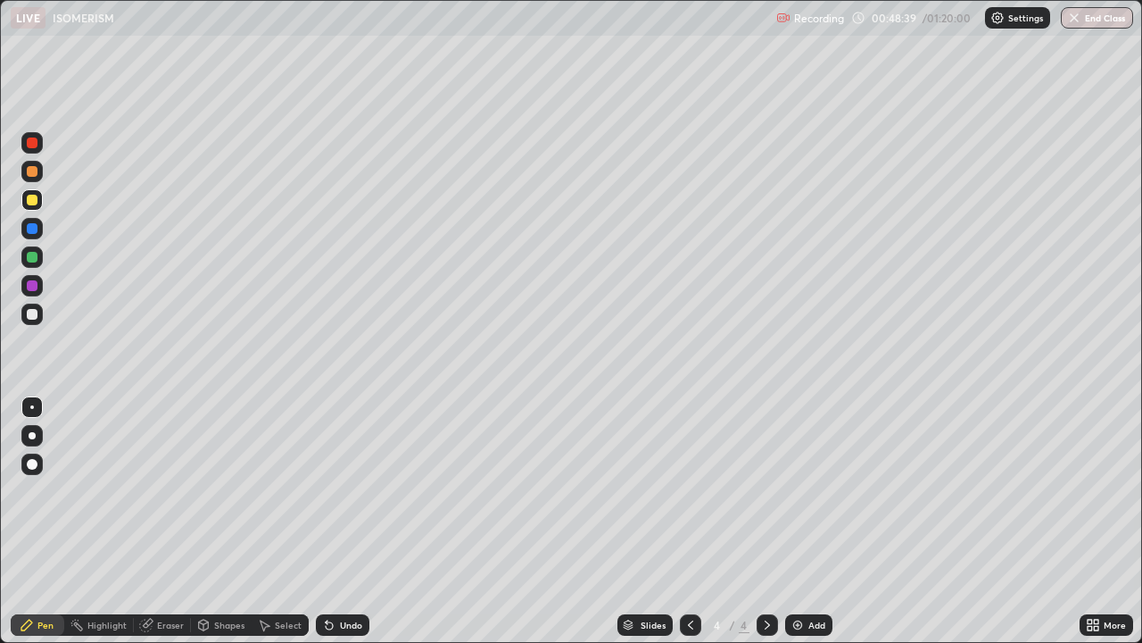
click at [31, 318] on div at bounding box center [32, 314] width 11 height 11
click at [28, 199] on div at bounding box center [32, 200] width 11 height 11
click at [33, 319] on div at bounding box center [32, 314] width 11 height 11
click at [35, 198] on div at bounding box center [32, 200] width 11 height 11
click at [799, 521] on img at bounding box center [798, 625] width 14 height 14
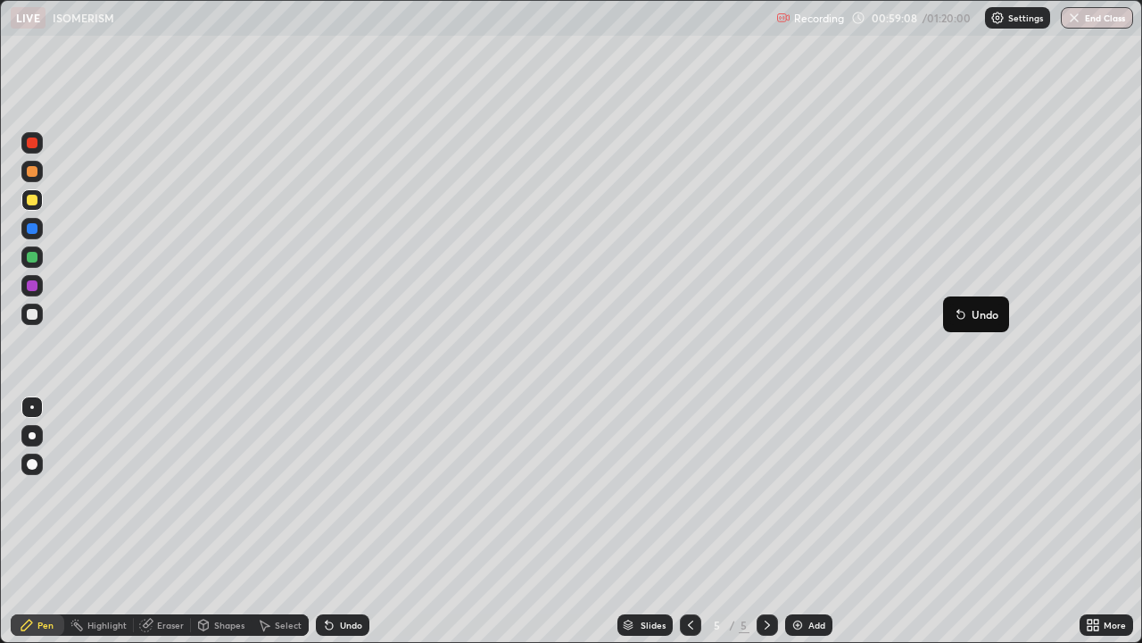
click at [988, 305] on button "Undo" at bounding box center [976, 313] width 52 height 21
click at [1098, 25] on button "End Class" at bounding box center [1097, 17] width 72 height 21
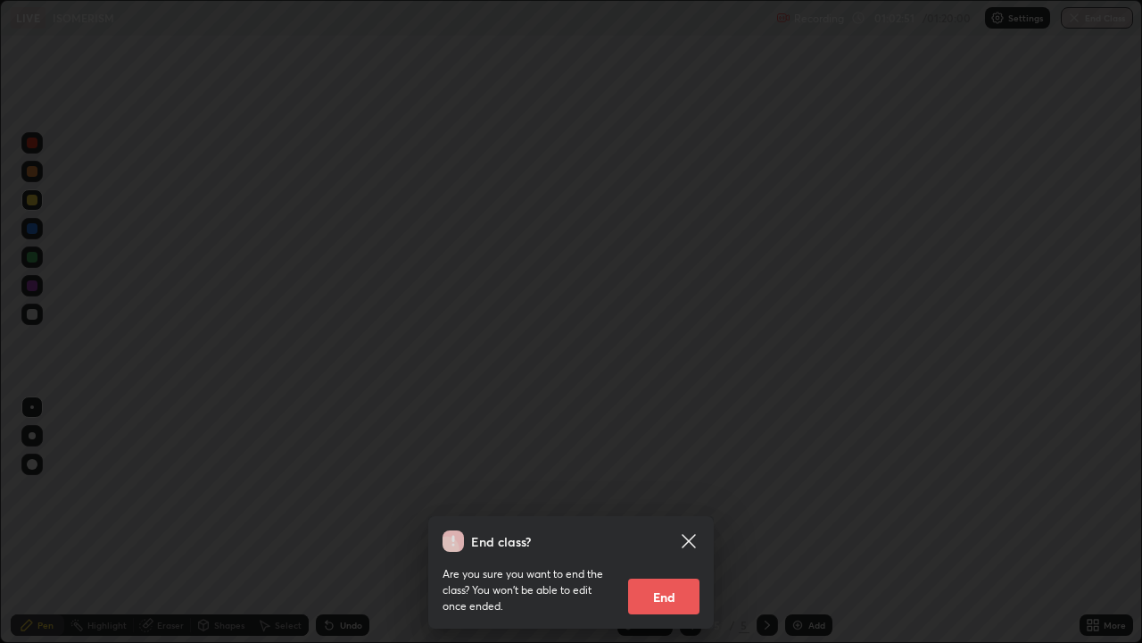
click at [690, 521] on button "End" at bounding box center [663, 596] width 71 height 36
